Goal: Check status: Check status

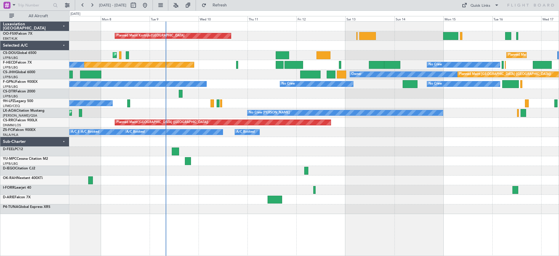
click at [256, 183] on div "Planned Maint Kortrijk-[GEOGRAPHIC_DATA] Planned Maint [GEOGRAPHIC_DATA] ([GEOG…" at bounding box center [313, 118] width 489 height 192
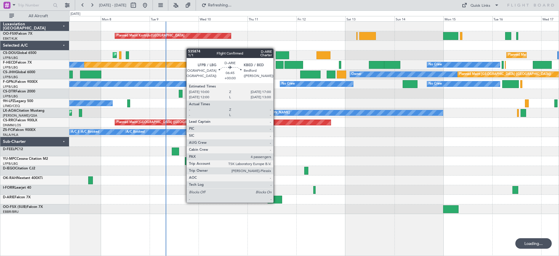
click at [276, 202] on div at bounding box center [275, 199] width 15 height 8
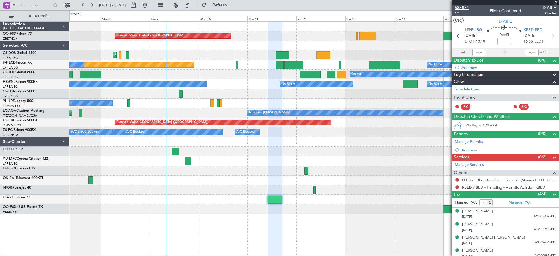
click at [466, 6] on span "535874" at bounding box center [462, 8] width 14 height 6
click at [176, 115] on div "Planned Maint Kortrijk-Wevelgem Planned Maint Paris (Le Bourget) Planned Maint …" at bounding box center [313, 118] width 489 height 192
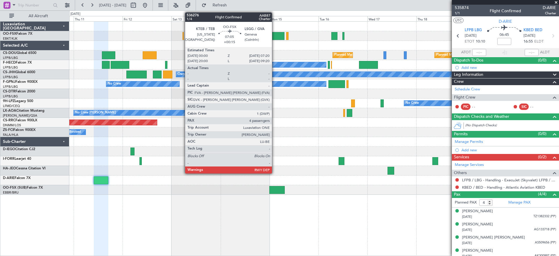
click at [275, 36] on div at bounding box center [276, 36] width 15 height 8
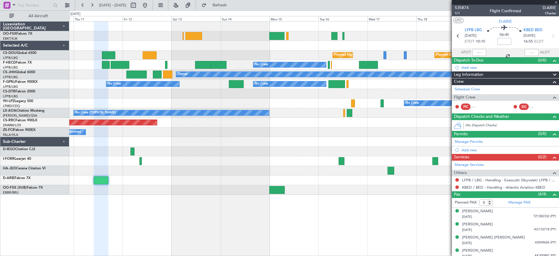
type input "+00:15"
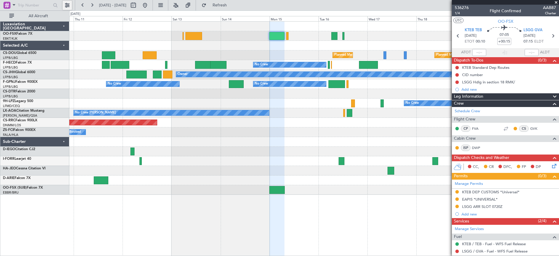
click at [64, 6] on button at bounding box center [67, 5] width 9 height 9
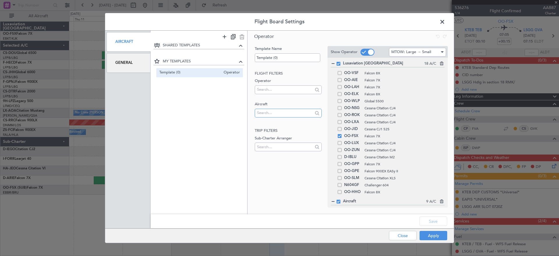
click at [265, 112] on input "text" at bounding box center [285, 112] width 56 height 9
click at [445, 23] on span at bounding box center [445, 23] width 0 height 12
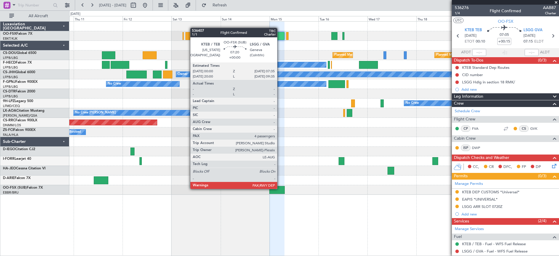
click at [280, 188] on div at bounding box center [277, 190] width 16 height 8
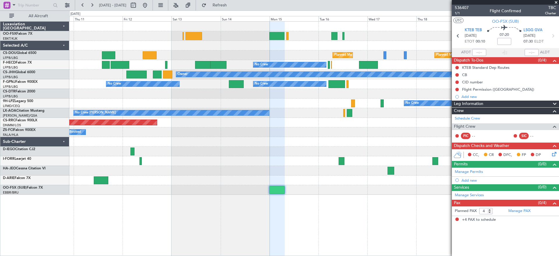
click at [87, 86] on div "No Crew No Crew No Crew No Crew No Crew" at bounding box center [313, 84] width 489 height 10
click at [202, 168] on div at bounding box center [313, 171] width 489 height 10
click at [36, 213] on div "Luxaviation Belgium OO-FSX Falcon 7X EBKT/KJK Kortrijk-Wevelgem Selected A/C CS…" at bounding box center [34, 138] width 69 height 234
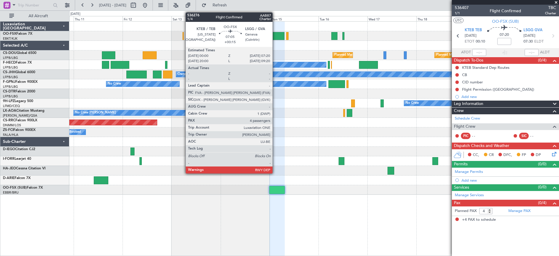
click at [275, 34] on div at bounding box center [276, 36] width 15 height 8
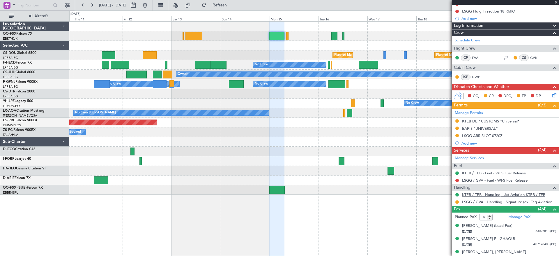
scroll to position [89, 0]
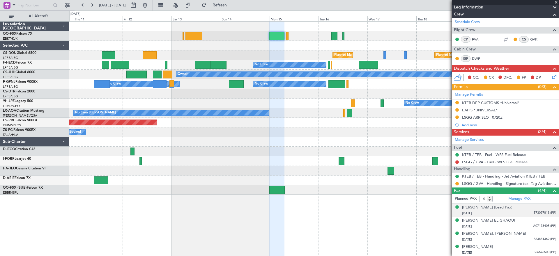
click at [487, 207] on div "George, Lawrence CONDO (Lead Pax)" at bounding box center [487, 207] width 50 height 6
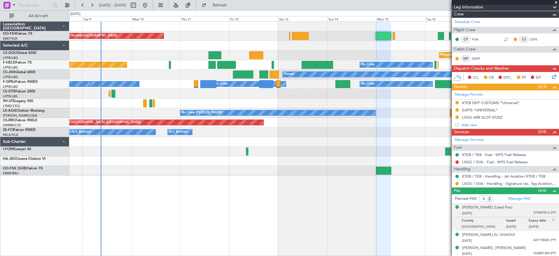
click at [400, 142] on div at bounding box center [313, 142] width 489 height 10
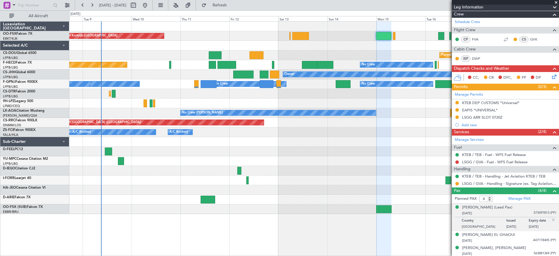
click at [247, 150] on div at bounding box center [313, 151] width 489 height 10
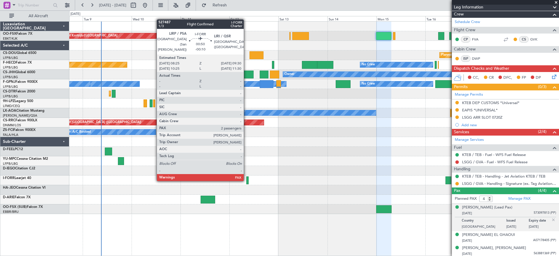
click at [247, 180] on div at bounding box center [247, 180] width 2 height 8
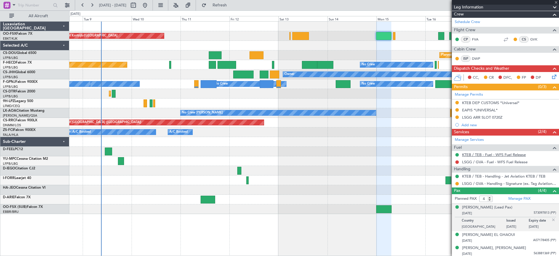
type input "-00:10"
type input "2"
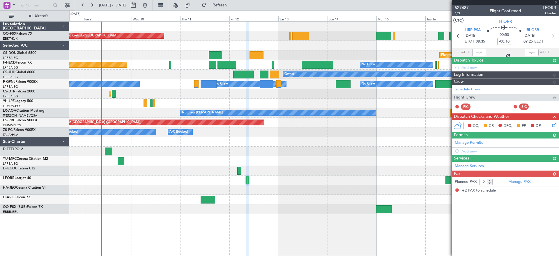
scroll to position [0, 0]
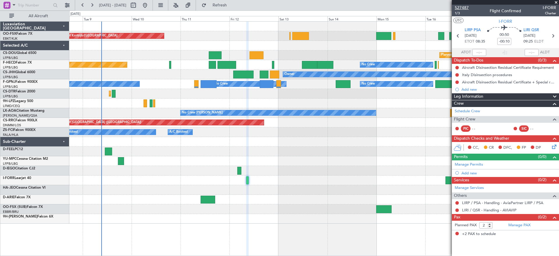
click at [465, 6] on span "527487" at bounding box center [462, 8] width 14 height 6
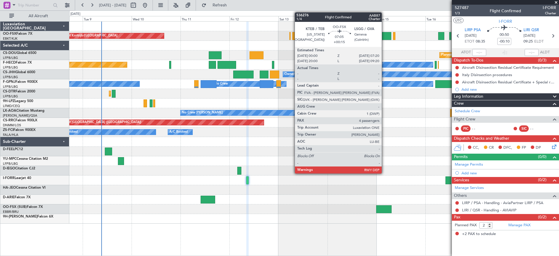
click at [380, 33] on div at bounding box center [383, 36] width 15 height 8
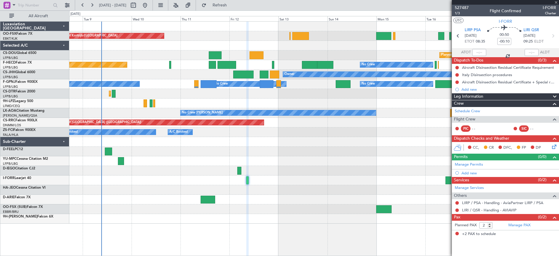
type input "+00:15"
type input "4"
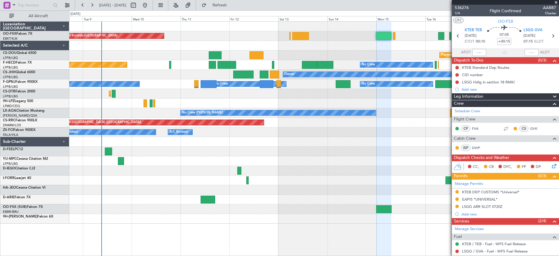
click at [399, 146] on div at bounding box center [313, 151] width 489 height 10
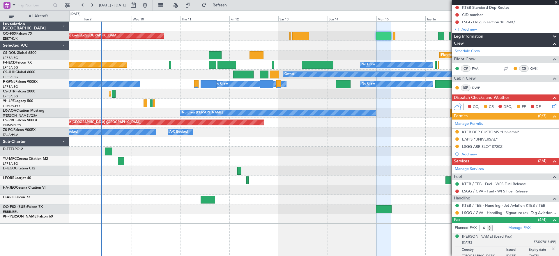
scroll to position [103, 0]
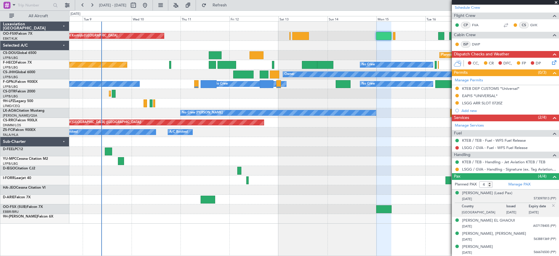
click at [321, 170] on div at bounding box center [313, 171] width 489 height 10
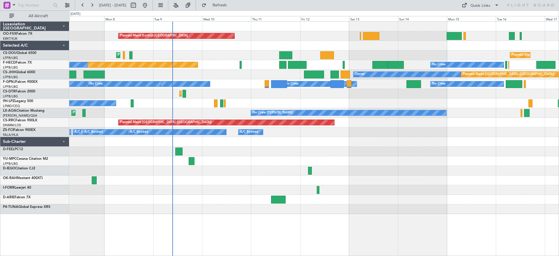
click at [206, 52] on div "Planned Maint [GEOGRAPHIC_DATA] ([GEOGRAPHIC_DATA]) Planned Maint [GEOGRAPHIC_D…" at bounding box center [313, 55] width 489 height 10
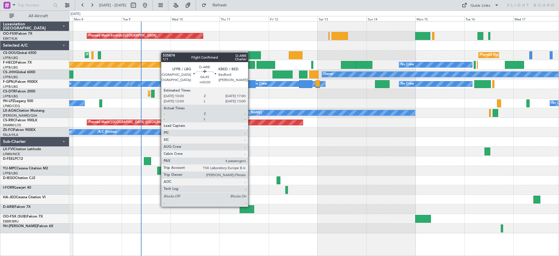
click at [249, 207] on div at bounding box center [247, 209] width 15 height 8
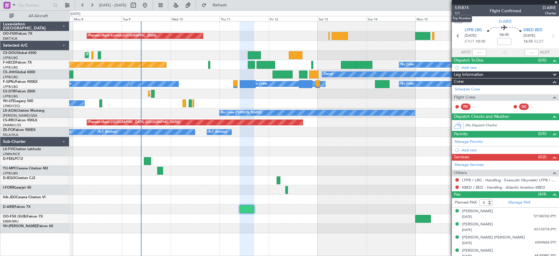
click at [462, 5] on span "535874" at bounding box center [462, 8] width 14 height 6
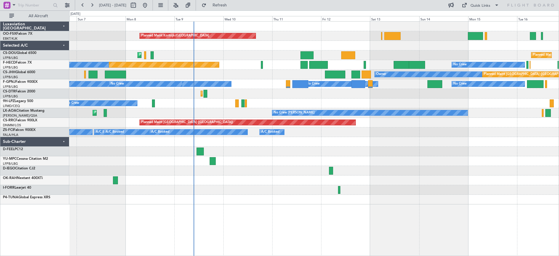
click at [262, 92] on div "Planned Maint Kortrijk-[GEOGRAPHIC_DATA] Planned Maint [GEOGRAPHIC_DATA] ([GEOG…" at bounding box center [313, 113] width 489 height 183
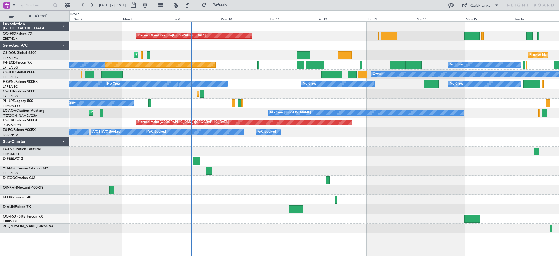
click at [217, 116] on div "Planned Maint Kortrijk-[GEOGRAPHIC_DATA] Planned Maint [GEOGRAPHIC_DATA] ([GEOG…" at bounding box center [313, 127] width 489 height 211
